Goal: Book appointment/travel/reservation

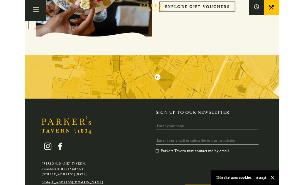
scroll to position [696, 0]
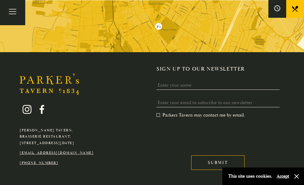
click at [299, 179] on button "button" at bounding box center [297, 177] width 6 height 6
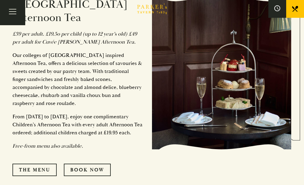
scroll to position [268, 0]
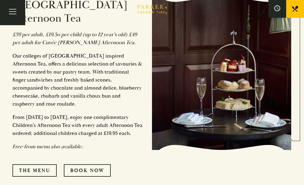
click at [36, 164] on link "The Menu" at bounding box center [34, 170] width 44 height 12
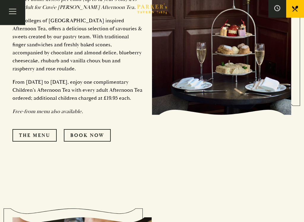
scroll to position [341, 0]
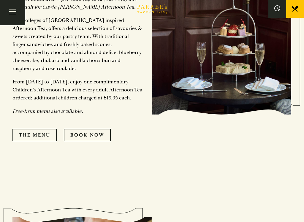
click at [34, 129] on link "The Menu" at bounding box center [34, 135] width 44 height 12
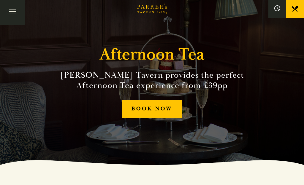
scroll to position [20, 0]
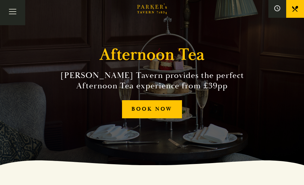
click at [160, 111] on link "BOOK NOW" at bounding box center [152, 109] width 60 height 18
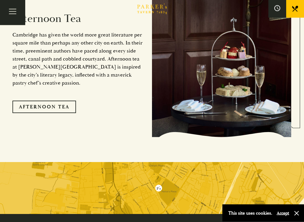
scroll to position [937, 0]
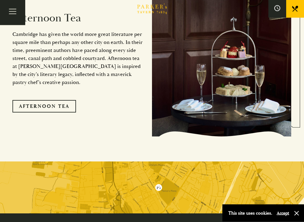
click at [28, 100] on link "Afternoon Tea" at bounding box center [44, 106] width 64 height 12
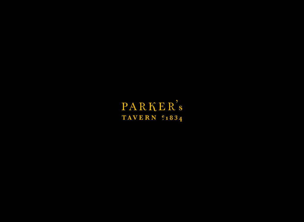
click at [29, 58] on div "Afternoon Tea Cambridge has given the world more great literature per square mi…" at bounding box center [152, 58] width 297 height 207
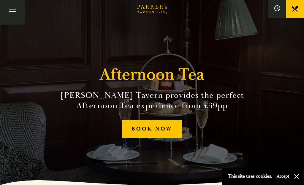
click at [152, 136] on link "BOOK NOW" at bounding box center [152, 129] width 60 height 18
